Goal: Information Seeking & Learning: Learn about a topic

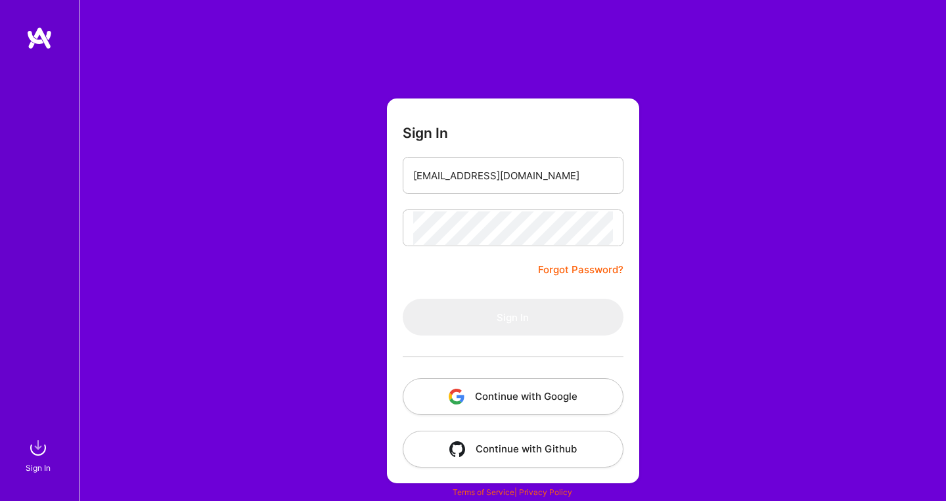
drag, startPoint x: 0, startPoint y: 0, endPoint x: 495, endPoint y: 405, distance: 639.5
click at [495, 405] on button "Continue with Google" at bounding box center [513, 396] width 221 height 37
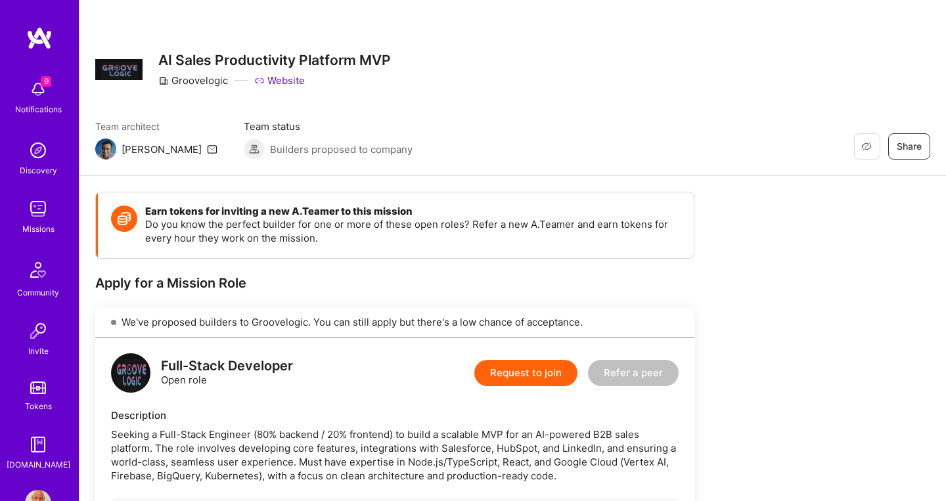
click at [40, 231] on div "Missions" at bounding box center [38, 229] width 32 height 14
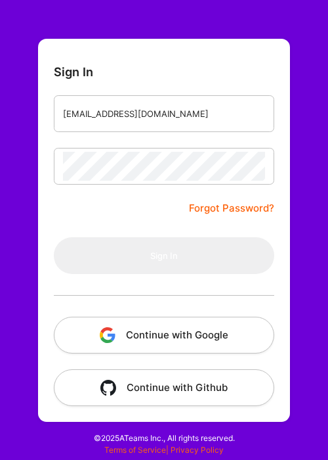
scroll to position [137, 0]
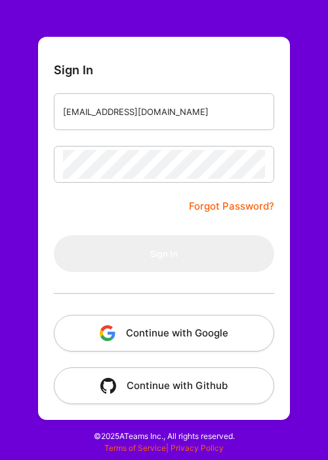
drag, startPoint x: 0, startPoint y: 0, endPoint x: 125, endPoint y: 331, distance: 353.8
click at [125, 331] on button "Continue with Google" at bounding box center [164, 333] width 221 height 37
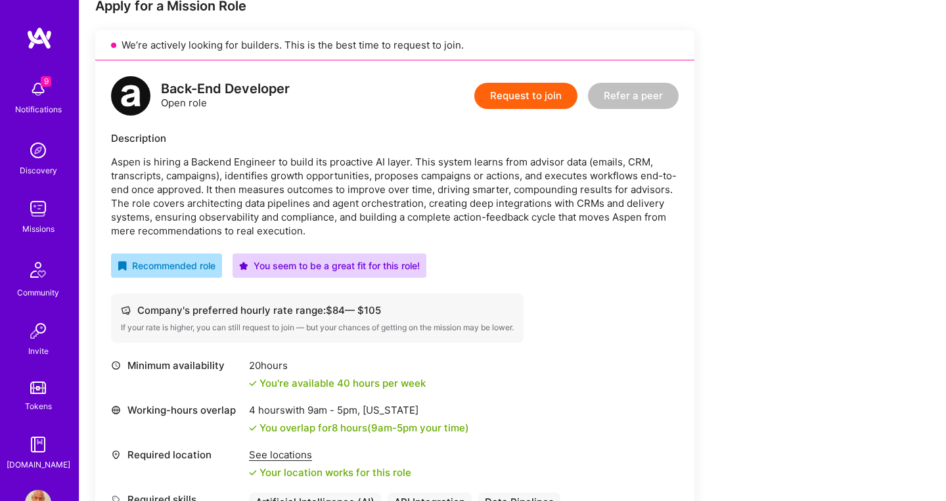
scroll to position [277, 0]
